Goal: Information Seeking & Learning: Find specific fact

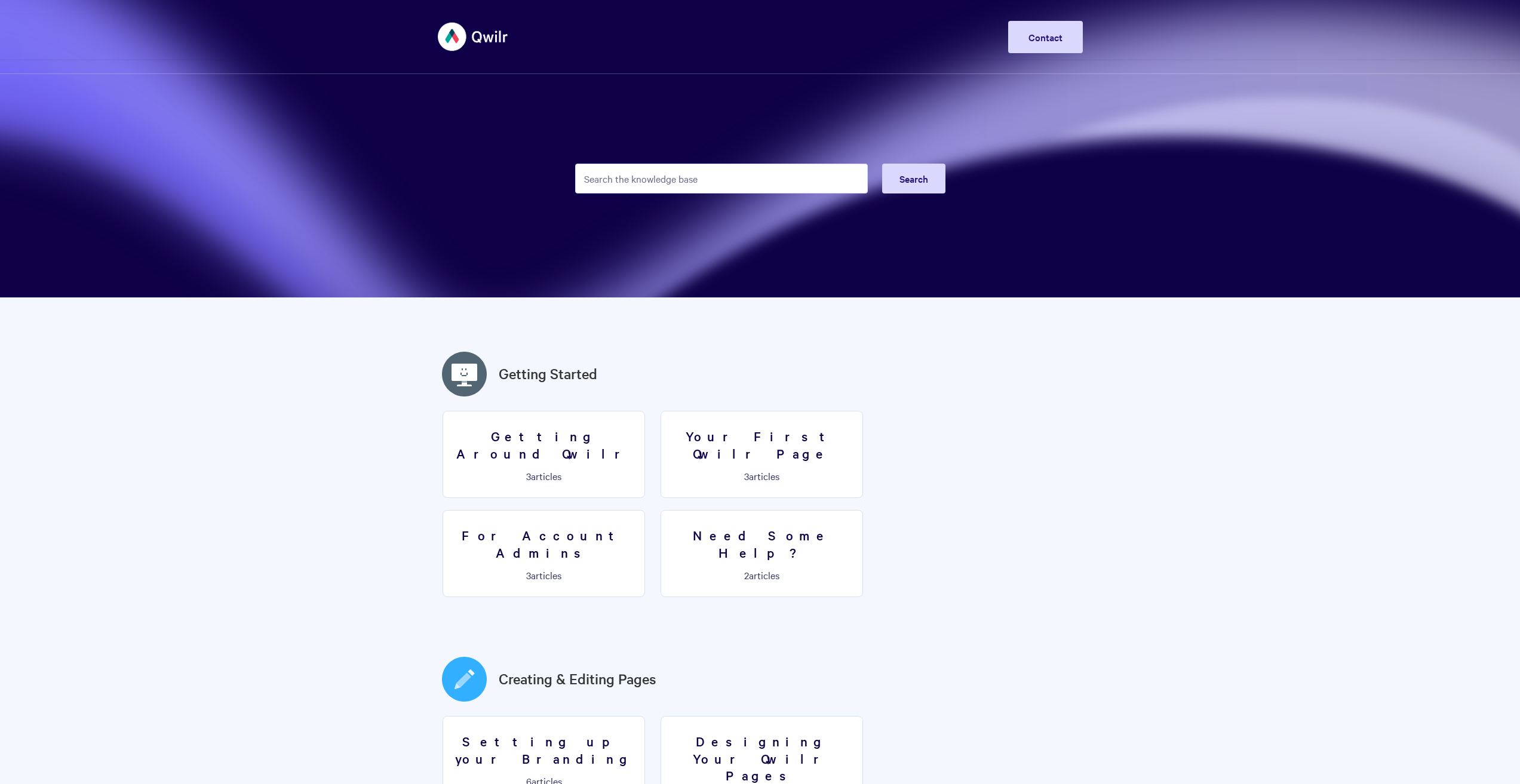
click at [692, 181] on input "Search the knowledge base" at bounding box center [721, 178] width 293 height 30
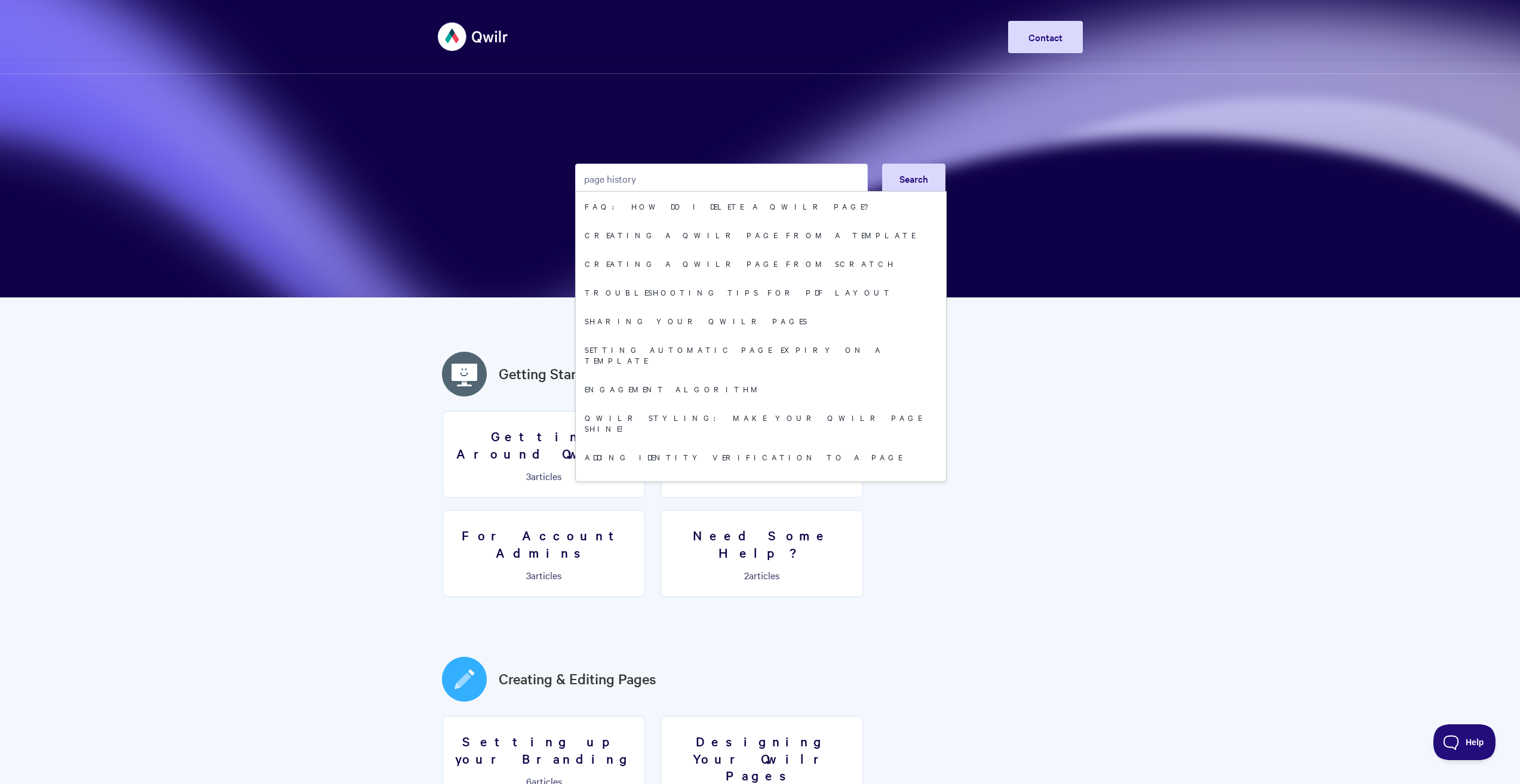
type input "page history"
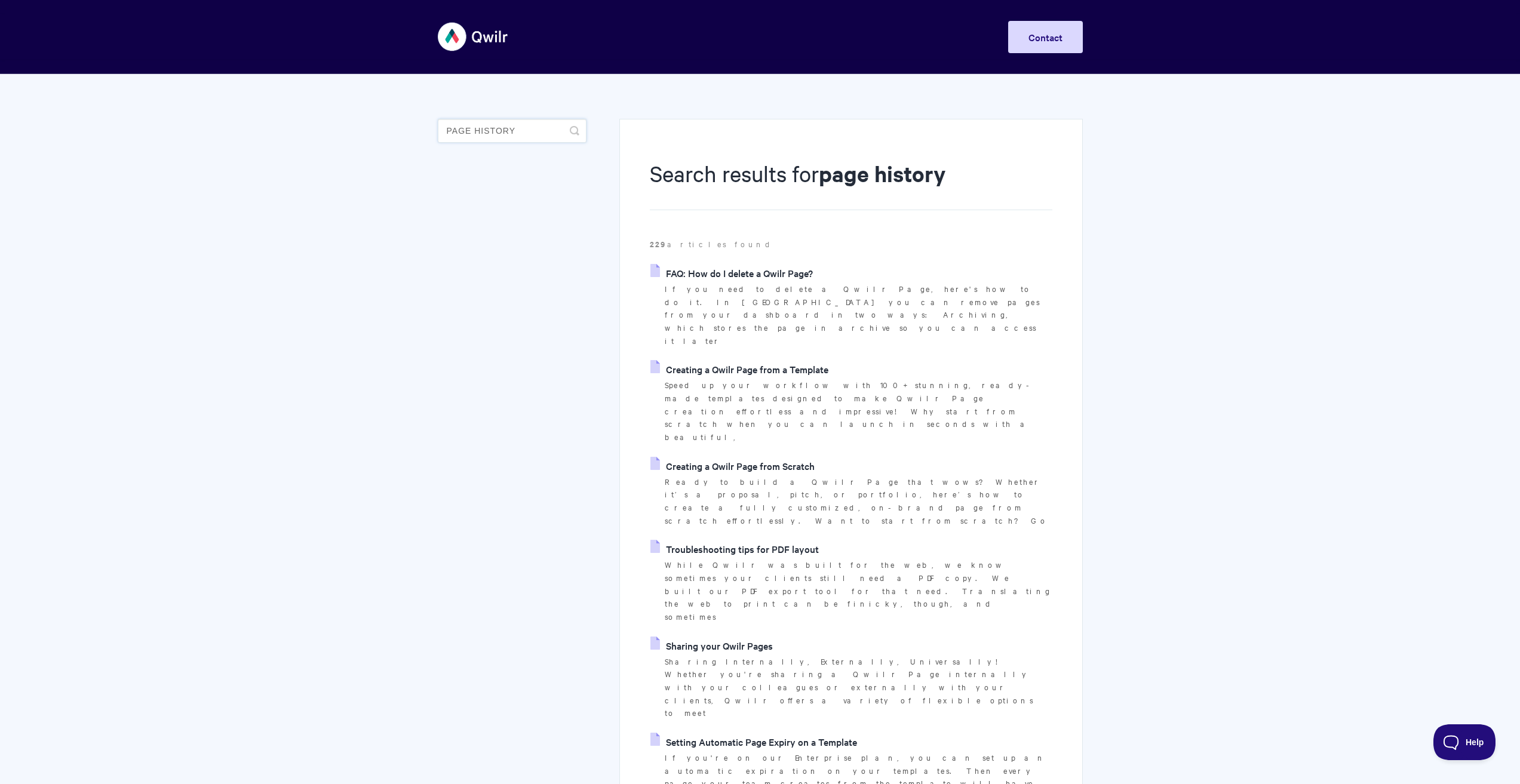
click at [499, 131] on input "page history" at bounding box center [512, 130] width 148 height 24
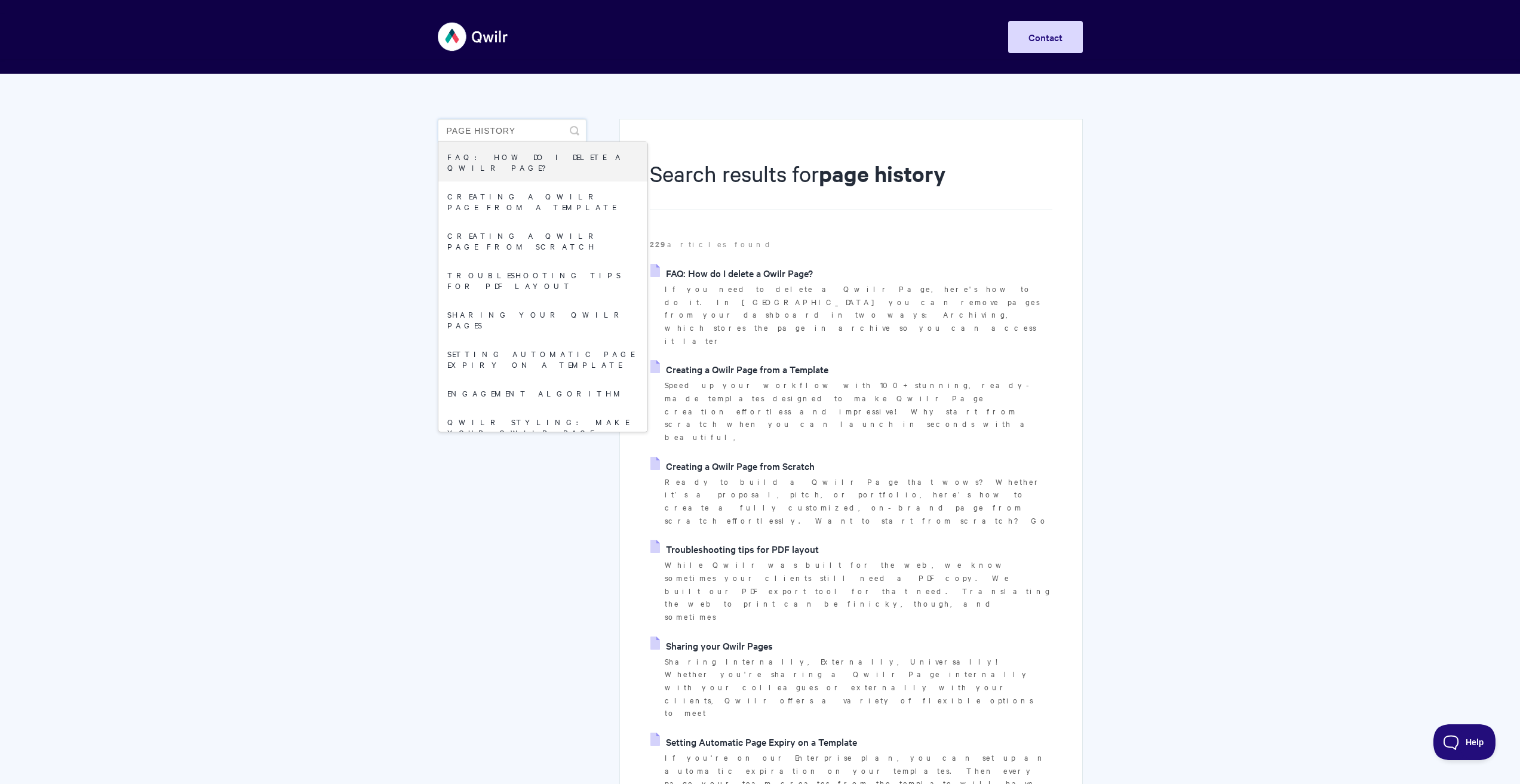
drag, startPoint x: 537, startPoint y: 132, endPoint x: 357, endPoint y: 130, distance: 180.0
type input "undo"
